Goal: Information Seeking & Learning: Learn about a topic

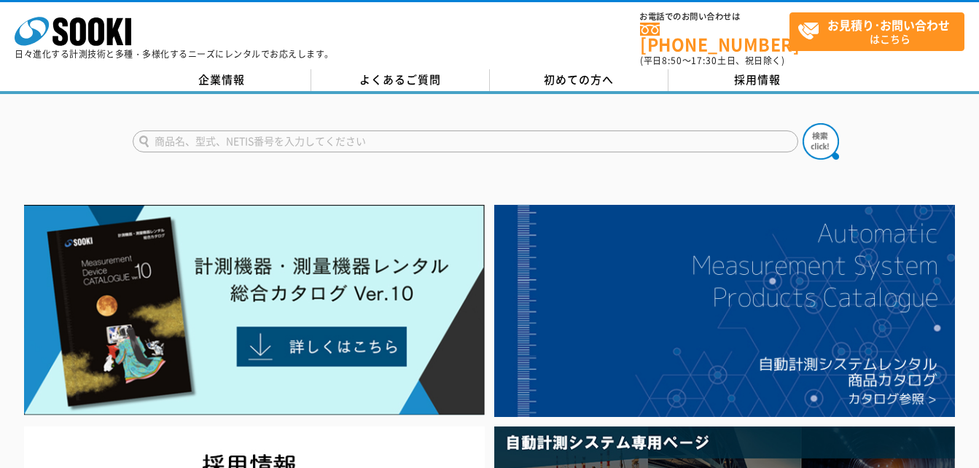
click at [276, 130] on input "text" at bounding box center [465, 141] width 665 height 22
type input "あ"
type input "酸素濃度"
click at [802, 123] on button at bounding box center [820, 141] width 36 height 36
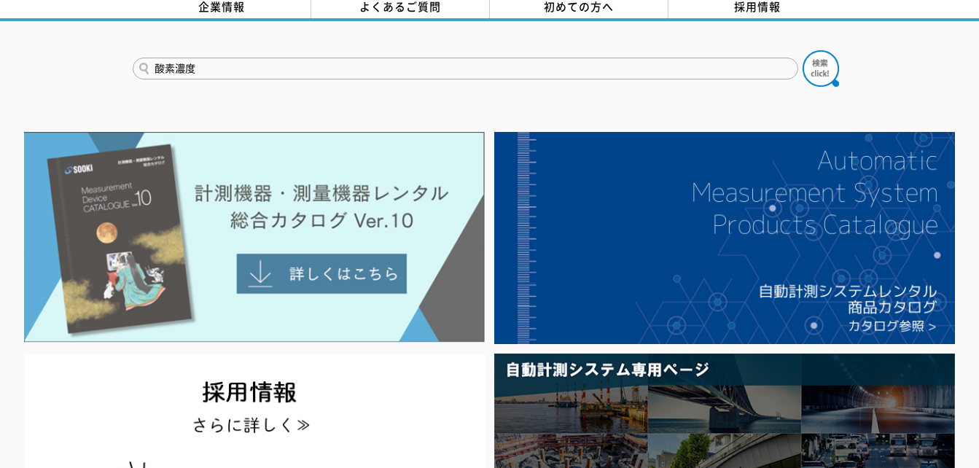
click at [348, 264] on img at bounding box center [254, 237] width 461 height 211
